Goal: Task Accomplishment & Management: Use online tool/utility

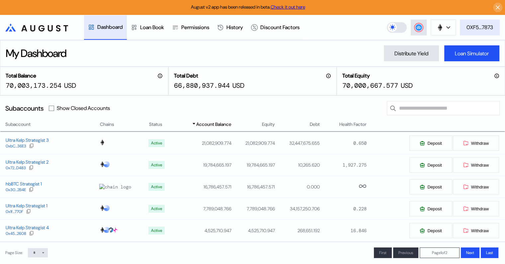
click at [478, 25] on div "0XF5...7873" at bounding box center [479, 27] width 27 height 7
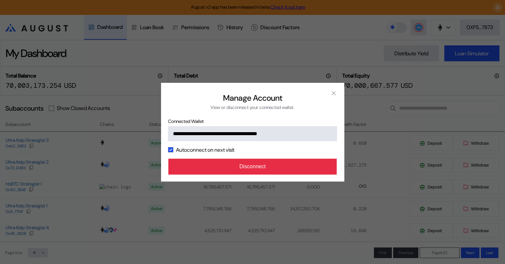
click at [262, 167] on button "Disconnect" at bounding box center [252, 167] width 169 height 16
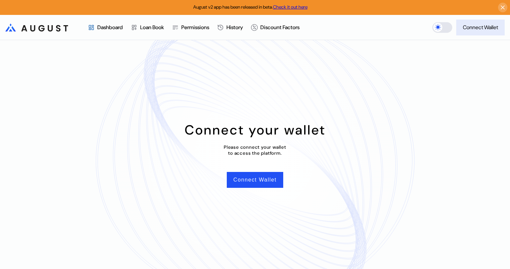
click at [477, 30] on div "Connect Wallet" at bounding box center [479, 27] width 35 height 7
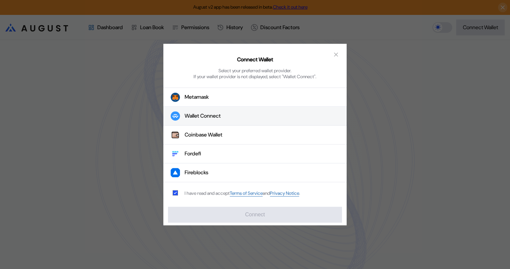
click at [227, 119] on button "Wallet Connect" at bounding box center [254, 116] width 183 height 19
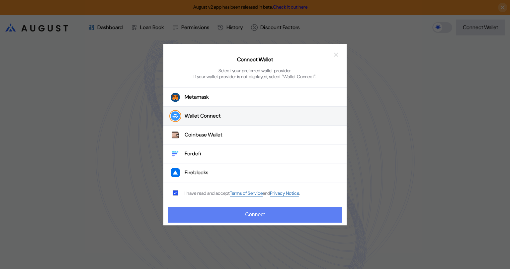
click at [277, 215] on button "Connect" at bounding box center [255, 215] width 174 height 16
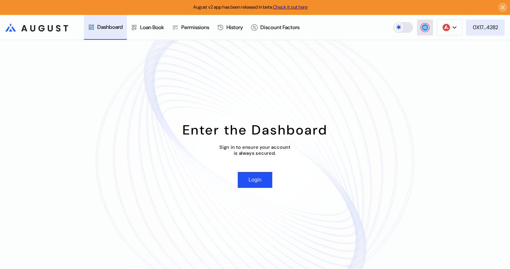
click at [484, 28] on div "0X17...4282" at bounding box center [484, 27] width 25 height 7
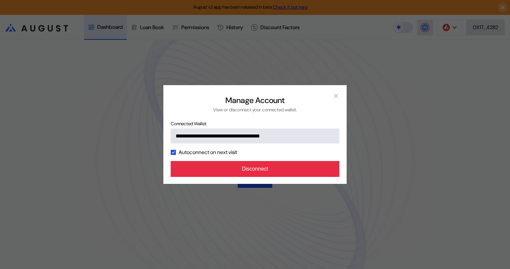
click at [281, 169] on button "Disconnect" at bounding box center [255, 169] width 169 height 16
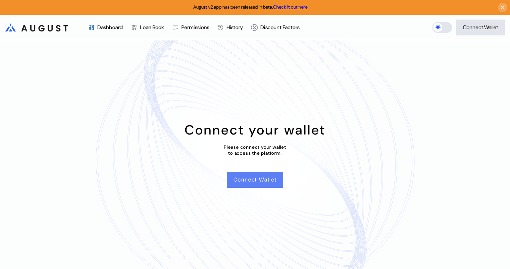
click at [254, 178] on button "Connect Wallet" at bounding box center [255, 180] width 56 height 16
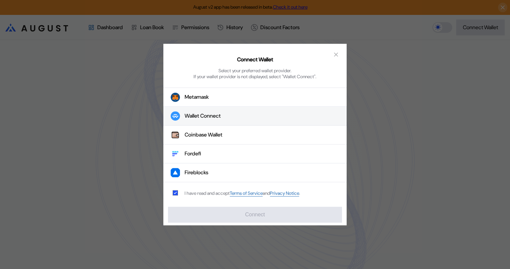
click at [218, 117] on div "Wallet Connect" at bounding box center [202, 116] width 36 height 7
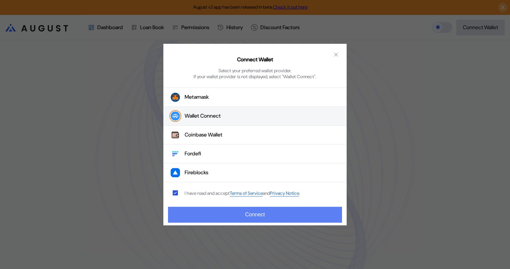
click at [259, 217] on button "Connect" at bounding box center [255, 215] width 174 height 16
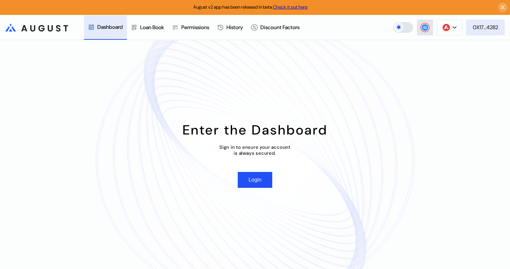
click at [490, 29] on div "0X17...4282" at bounding box center [484, 27] width 25 height 7
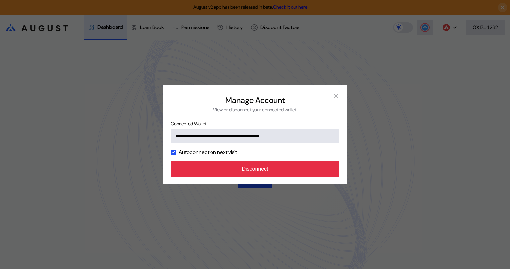
click at [279, 171] on button "Disconnect" at bounding box center [255, 169] width 169 height 16
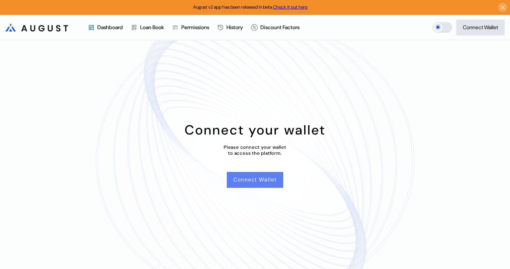
click at [241, 180] on button "Connect Wallet" at bounding box center [255, 180] width 56 height 16
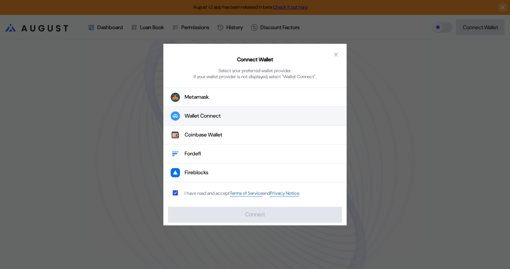
click at [217, 115] on div "Wallet Connect" at bounding box center [202, 116] width 36 height 7
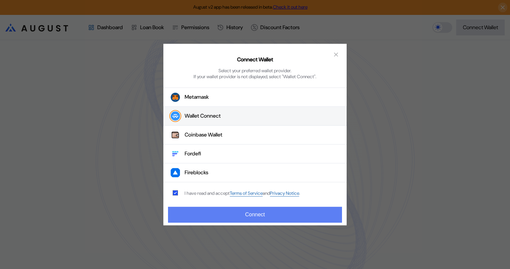
click at [261, 212] on button "Connect" at bounding box center [255, 215] width 174 height 16
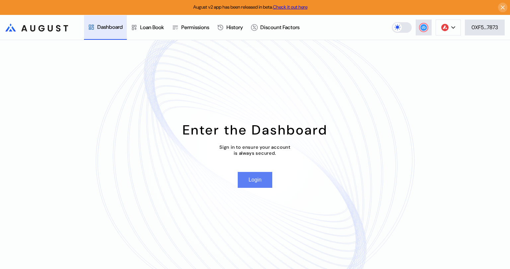
click at [257, 180] on button "Login" at bounding box center [255, 180] width 34 height 16
click at [256, 182] on button "Login" at bounding box center [255, 180] width 34 height 16
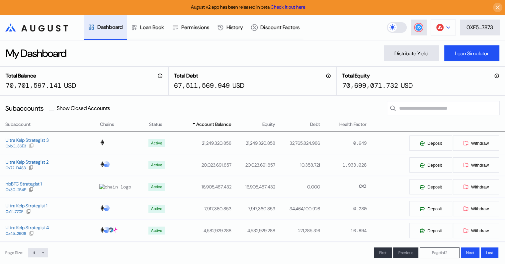
click at [449, 25] on button at bounding box center [442, 28] width 25 height 16
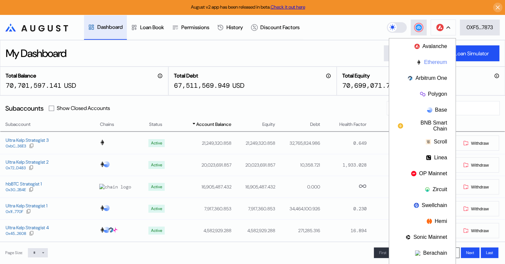
click at [432, 61] on button "Ethereum" at bounding box center [422, 62] width 66 height 16
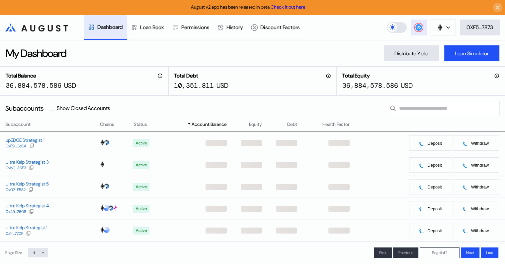
click at [419, 30] on circle at bounding box center [418, 27] width 7 height 7
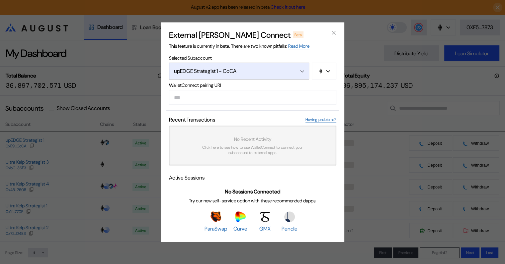
click at [301, 68] on div "Open menu" at bounding box center [300, 71] width 7 height 6
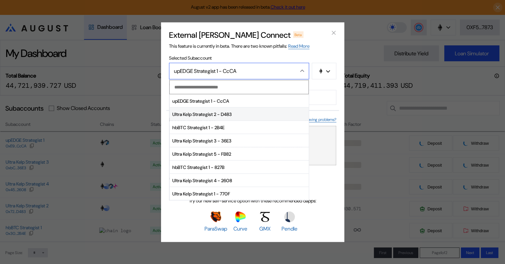
click at [220, 116] on span "Ultra Kelp Strategist 2 - D483" at bounding box center [239, 114] width 139 height 13
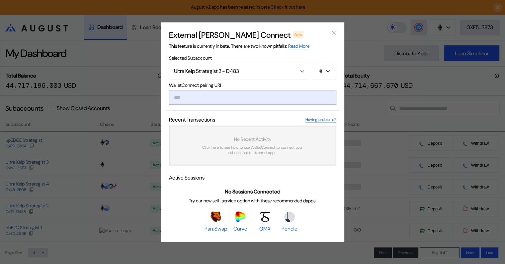
click at [208, 93] on input "modal" at bounding box center [252, 97] width 167 height 15
paste input "**********"
type input "**********"
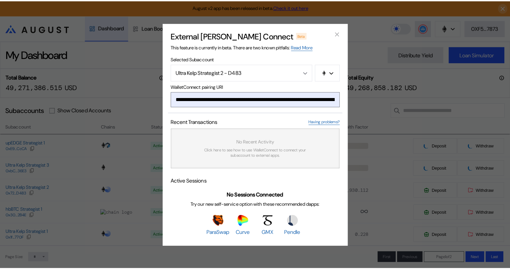
scroll to position [0, 395]
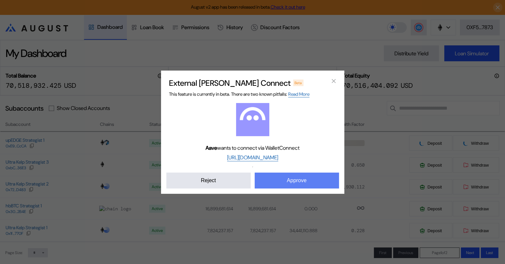
click at [298, 181] on button "Approve" at bounding box center [296, 181] width 84 height 16
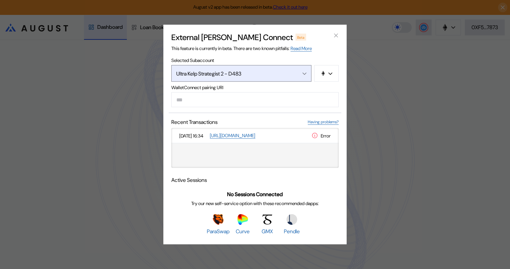
click at [306, 74] on icon "Open menu" at bounding box center [304, 74] width 4 height 3
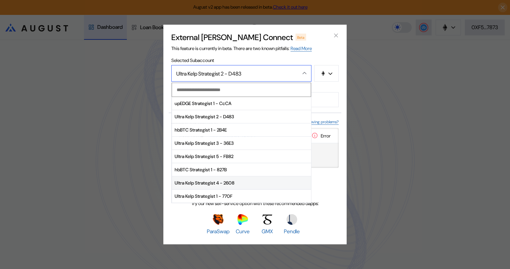
click at [211, 183] on span "Ultra Kelp Strategist 4 - 2608" at bounding box center [241, 182] width 139 height 13
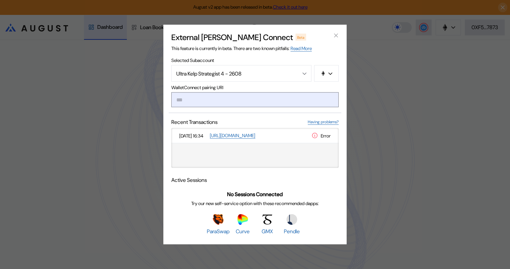
click at [202, 98] on input "modal" at bounding box center [254, 100] width 167 height 15
paste input "**********"
type input "**********"
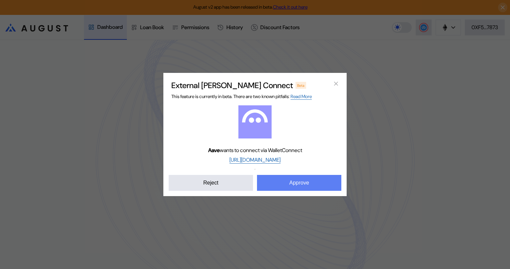
click at [300, 183] on button "Approve" at bounding box center [299, 183] width 84 height 16
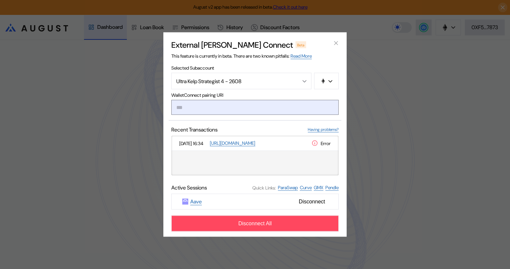
click at [207, 106] on input "modal" at bounding box center [254, 107] width 167 height 15
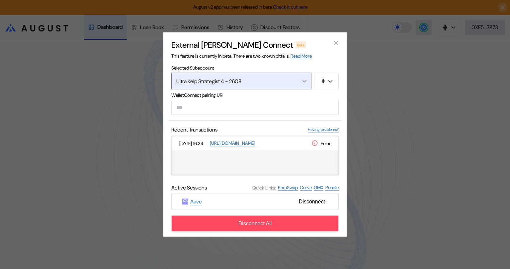
click at [305, 79] on div "Open menu" at bounding box center [302, 81] width 7 height 6
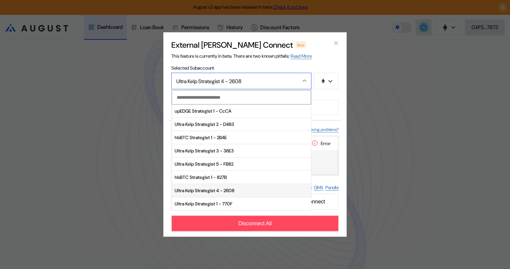
click at [205, 191] on span "Ultra Kelp Strategist 4 - 2608" at bounding box center [241, 190] width 139 height 13
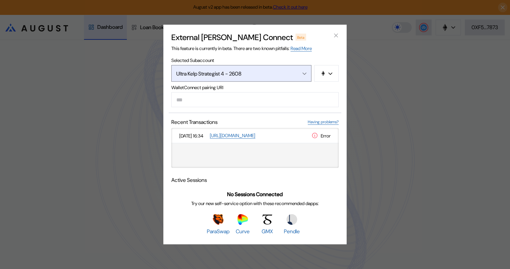
type input "**********"
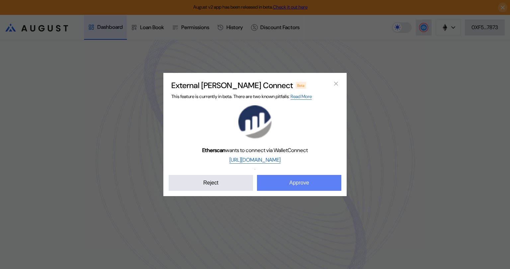
click at [304, 184] on button "Approve" at bounding box center [299, 183] width 84 height 16
